Goal: Task Accomplishment & Management: Complete application form

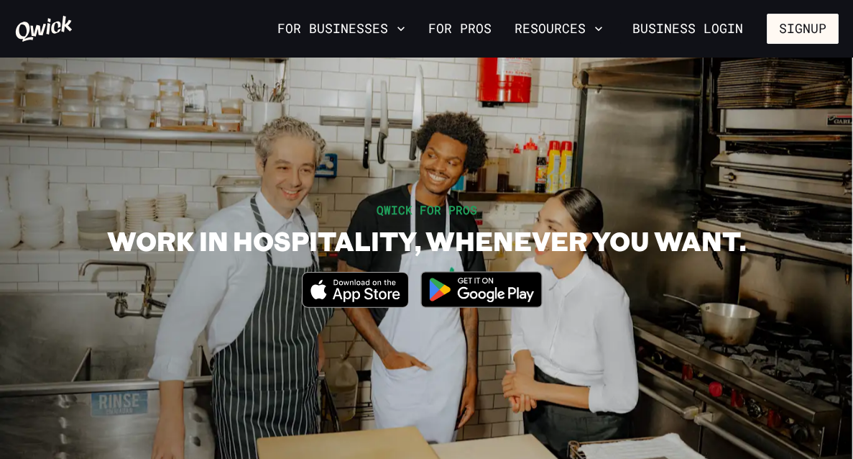
click at [380, 290] on icon "Download on the App Store" at bounding box center [356, 290] width 106 height 35
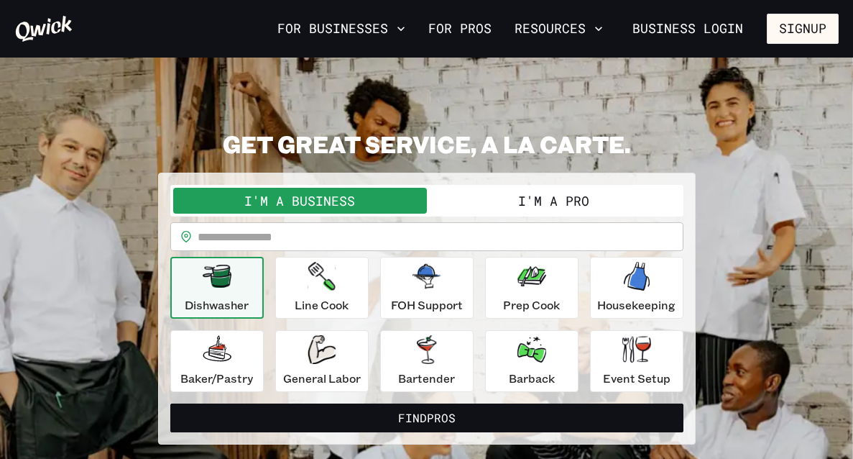
click at [602, 201] on button "I'm a Pro" at bounding box center [554, 201] width 254 height 26
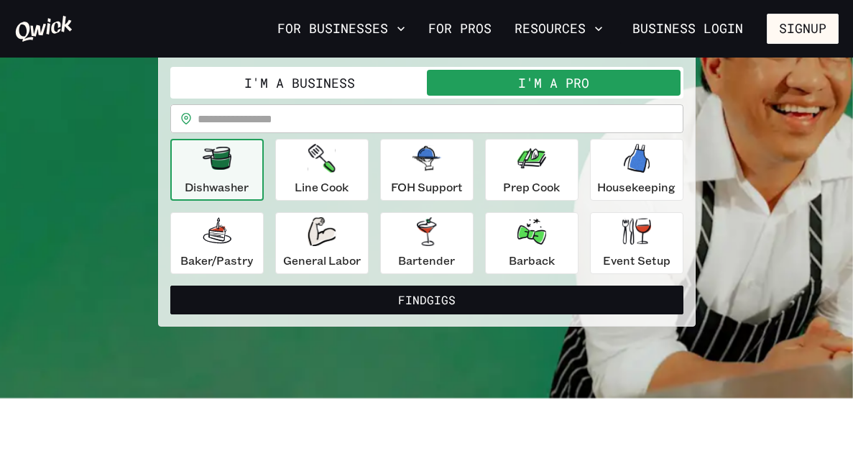
scroll to position [119, 0]
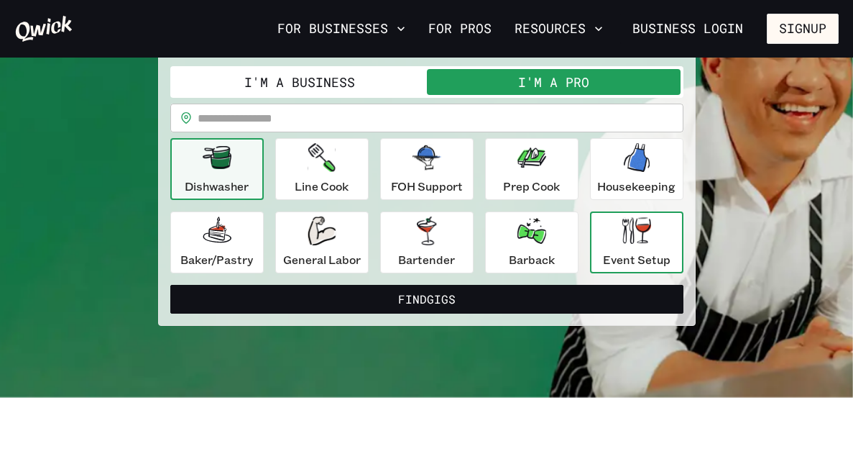
click at [672, 252] on button "Event Setup" at bounding box center [636, 242] width 93 height 62
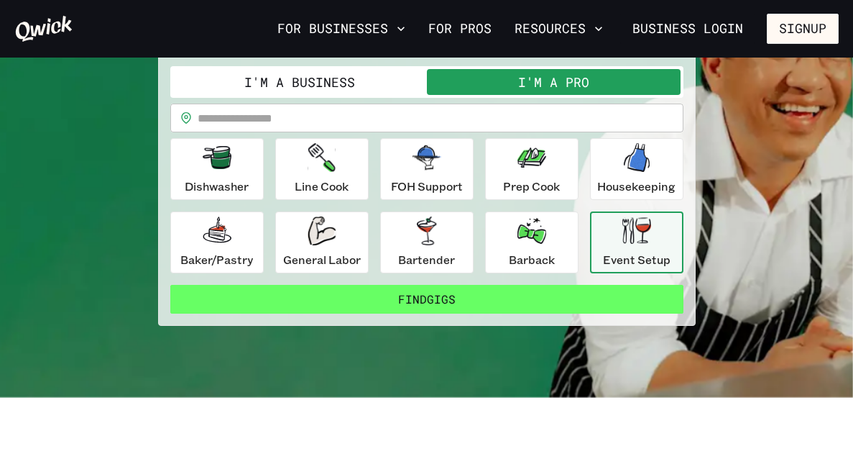
click at [580, 285] on button "Find Gigs" at bounding box center [426, 299] width 513 height 29
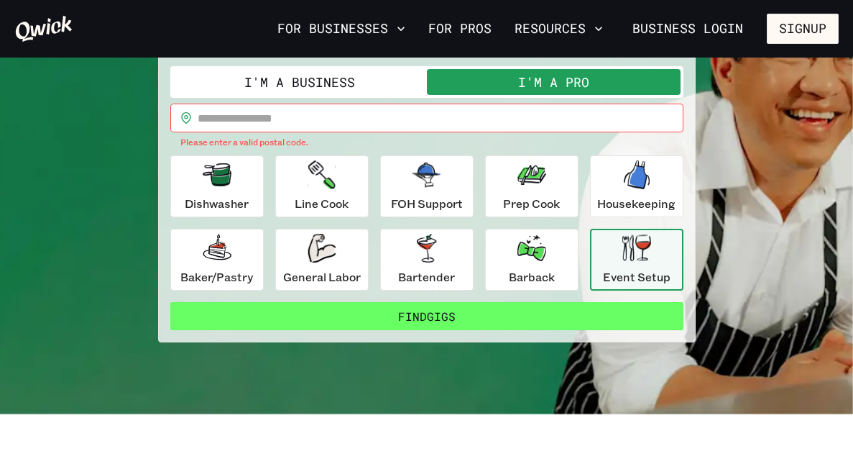
click at [564, 313] on button "Find Gigs" at bounding box center [426, 316] width 513 height 29
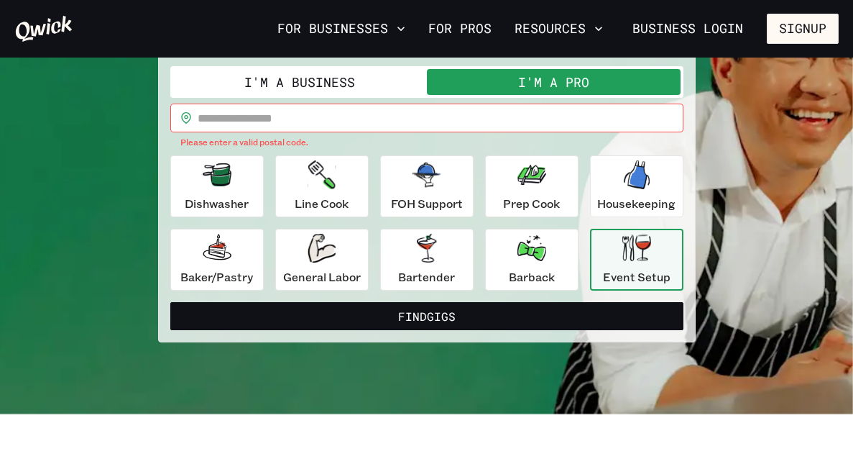
click at [395, 106] on input "text" at bounding box center [441, 118] width 486 height 29
type input "*****"
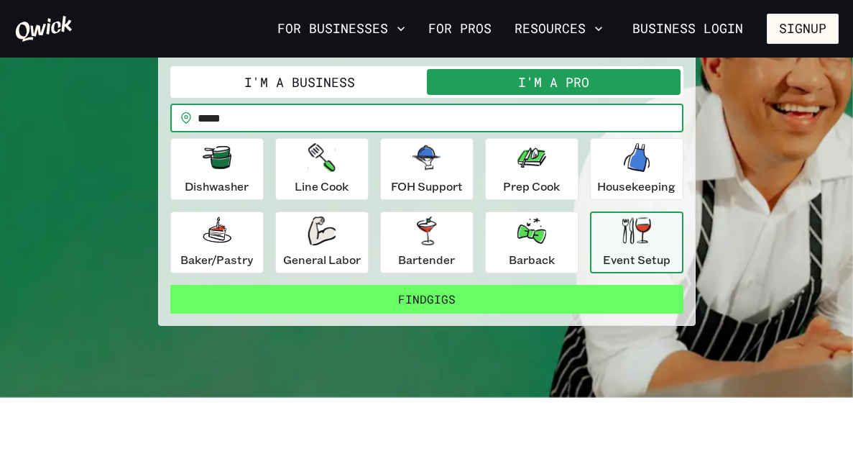
click at [346, 306] on button "Find Gigs" at bounding box center [426, 299] width 513 height 29
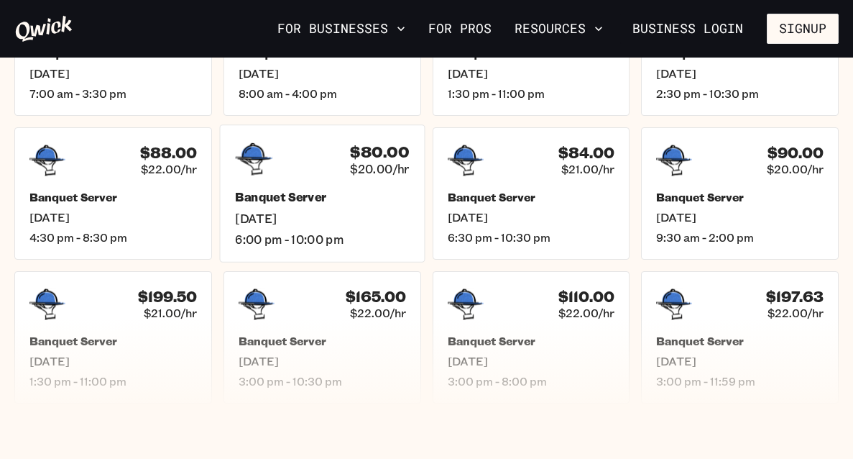
scroll to position [428, 0]
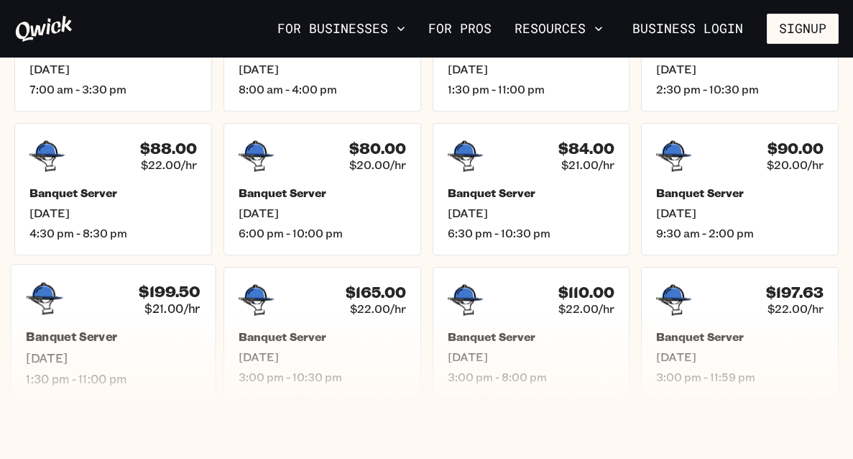
click at [186, 326] on div "$199.50 $21.00/hr Banquet Server Sat, Sep 20 1:30 pm - 11:00 pm" at bounding box center [114, 332] width 206 height 137
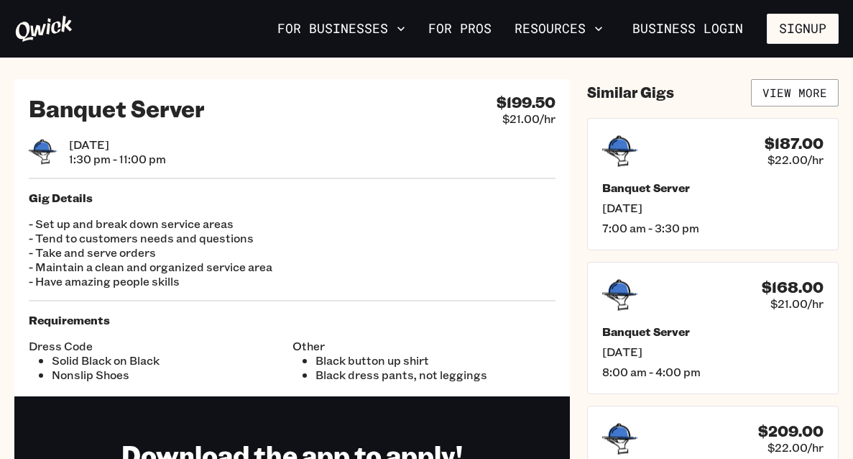
scroll to position [15, 0]
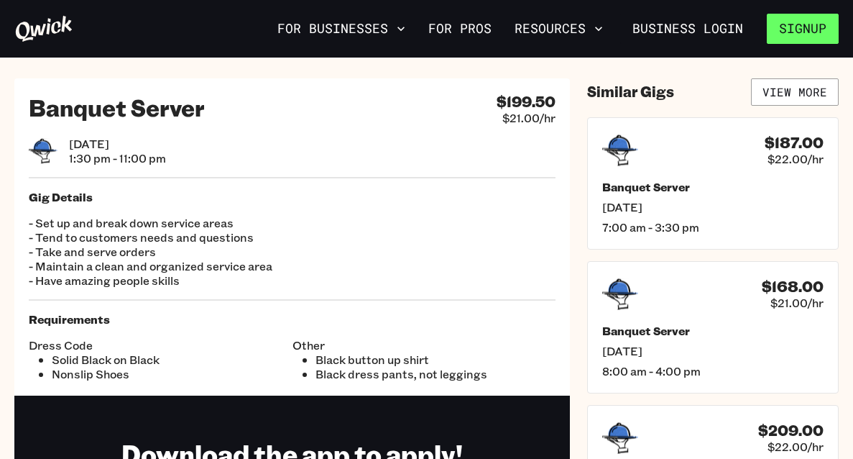
click at [802, 32] on button "Signup" at bounding box center [803, 29] width 72 height 30
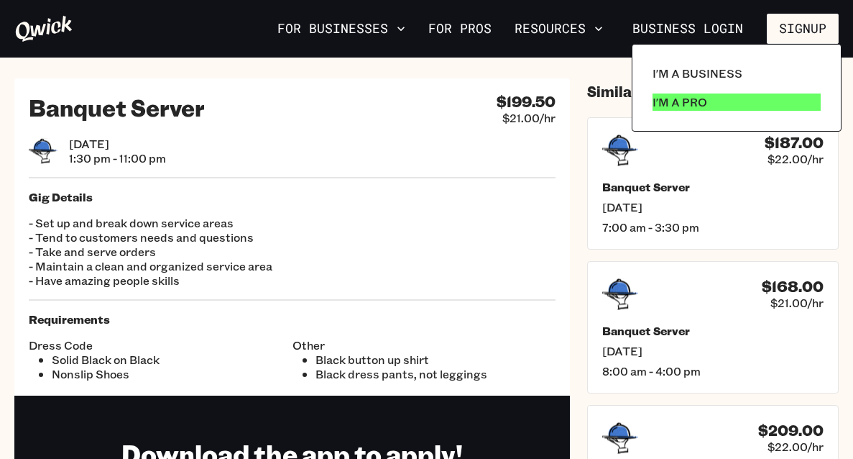
click at [715, 104] on link "I'm a Pro" at bounding box center [737, 102] width 180 height 29
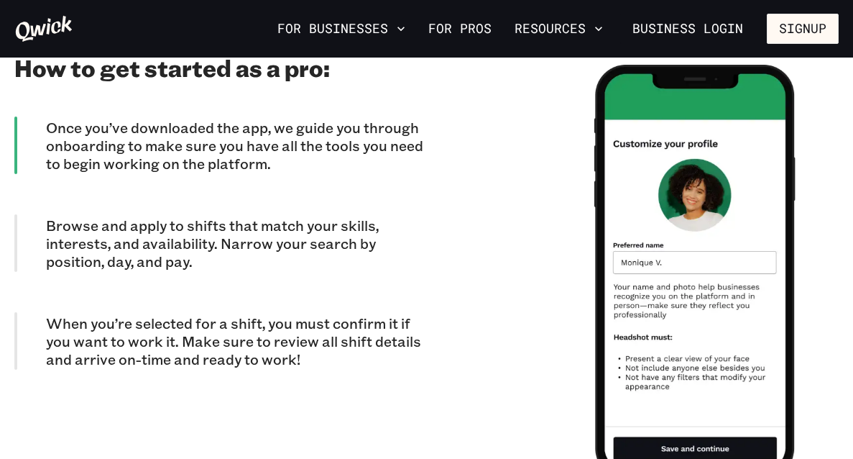
scroll to position [1267, 0]
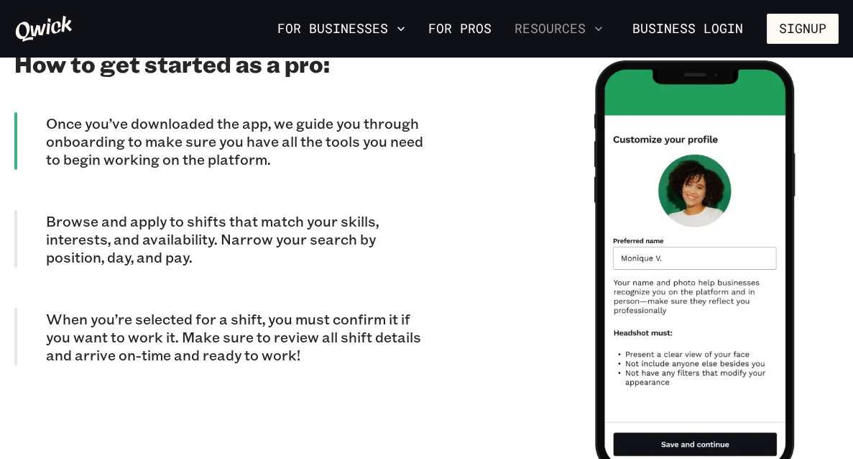
click at [547, 26] on button "Resources" at bounding box center [559, 29] width 100 height 24
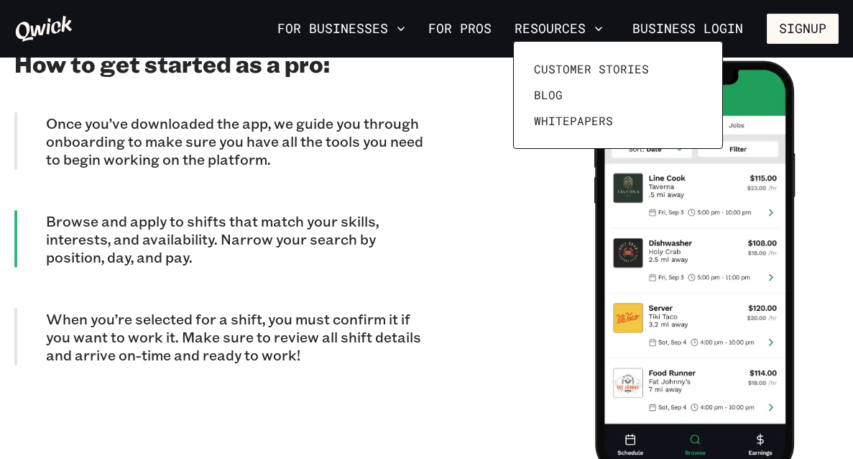
click at [367, 29] on div at bounding box center [426, 229] width 853 height 459
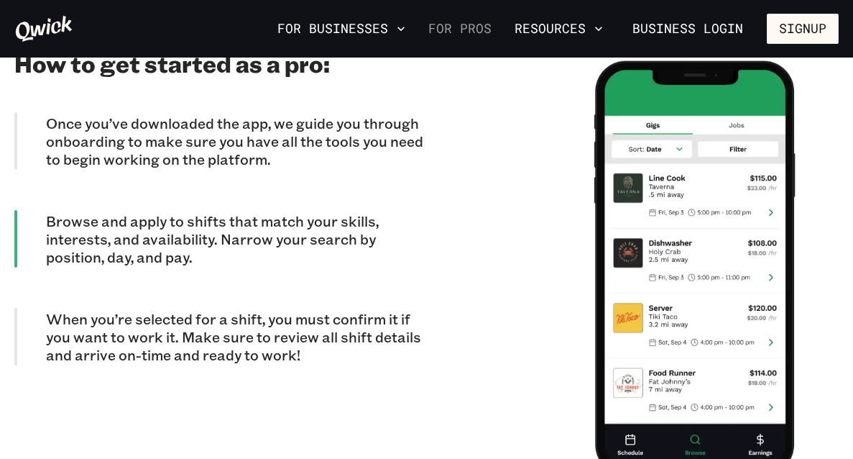
click at [469, 36] on link "For Pros" at bounding box center [460, 29] width 75 height 24
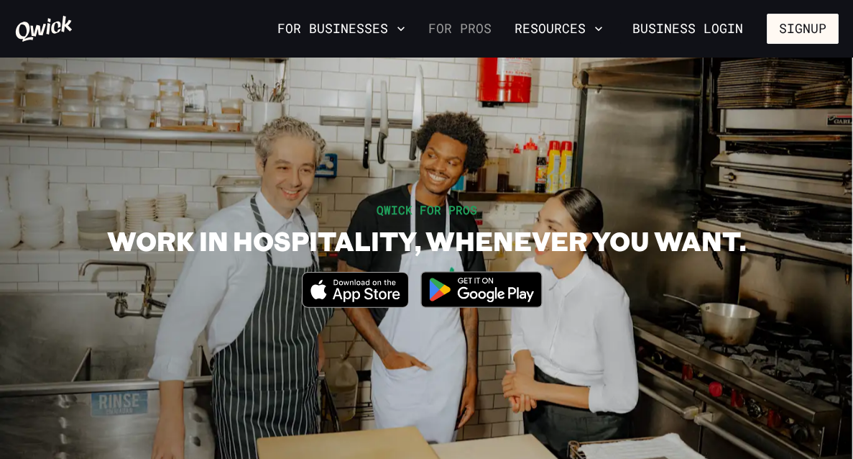
click at [469, 36] on link "For Pros" at bounding box center [460, 29] width 75 height 24
